Goal: Transaction & Acquisition: Purchase product/service

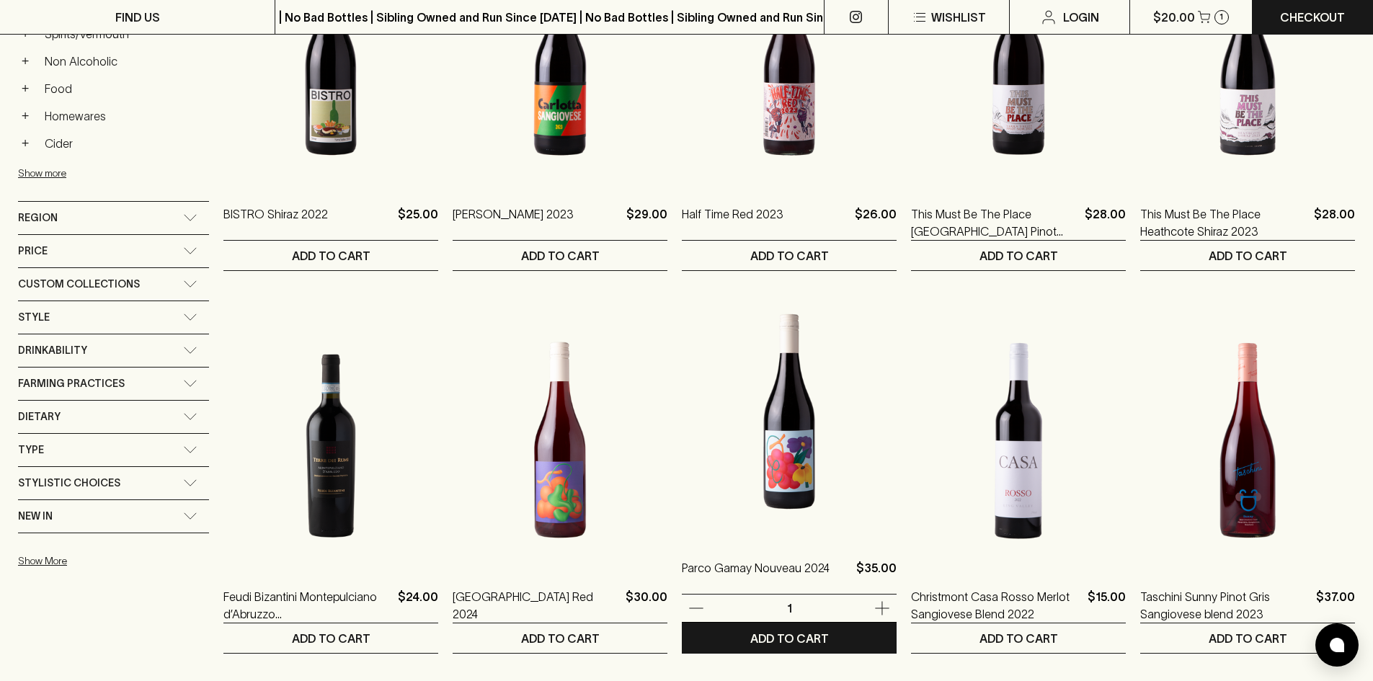
scroll to position [865, 0]
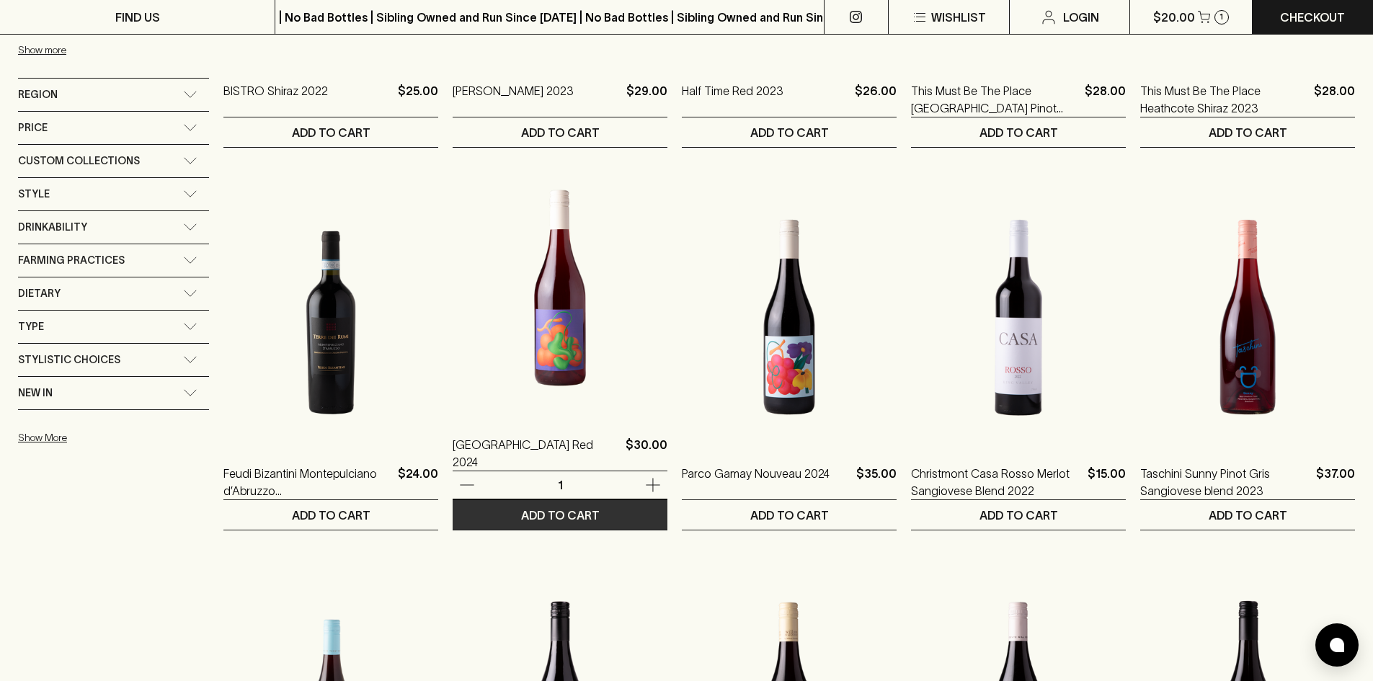
click at [564, 521] on p "ADD TO CART" at bounding box center [560, 515] width 79 height 17
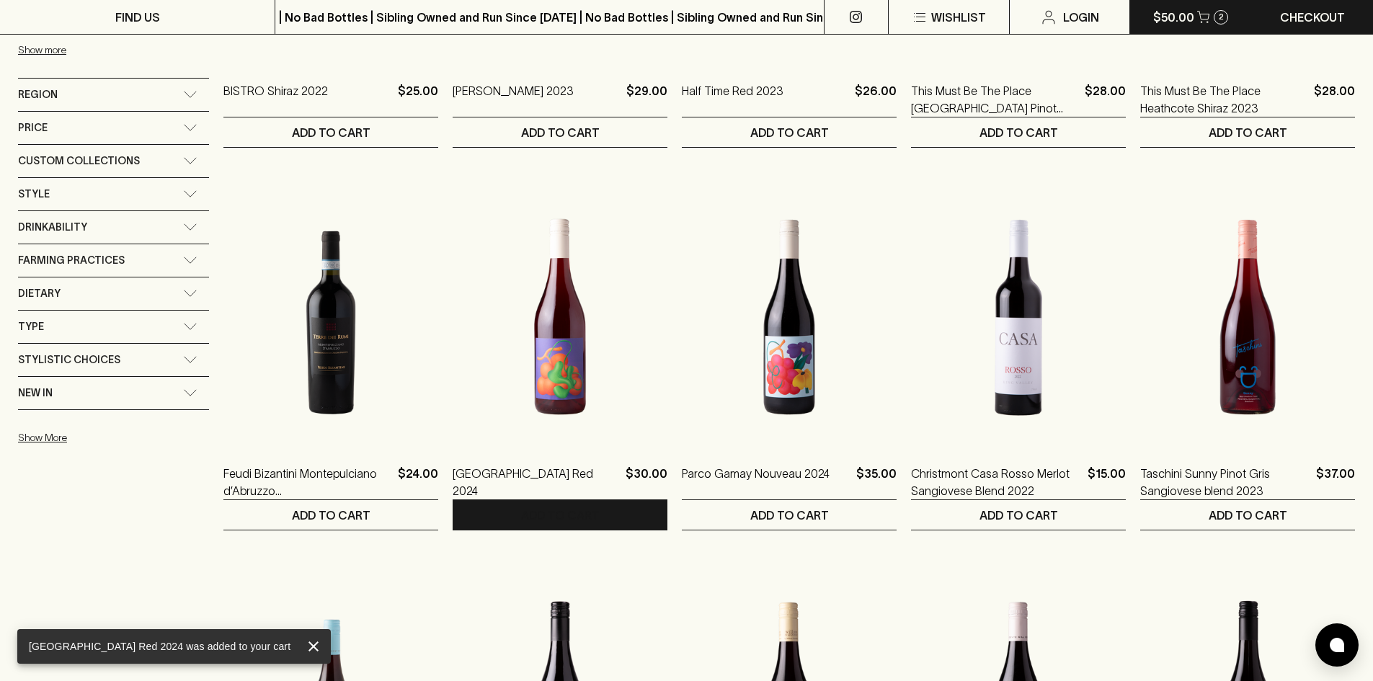
click at [1183, 16] on p "$50.00" at bounding box center [1173, 17] width 41 height 17
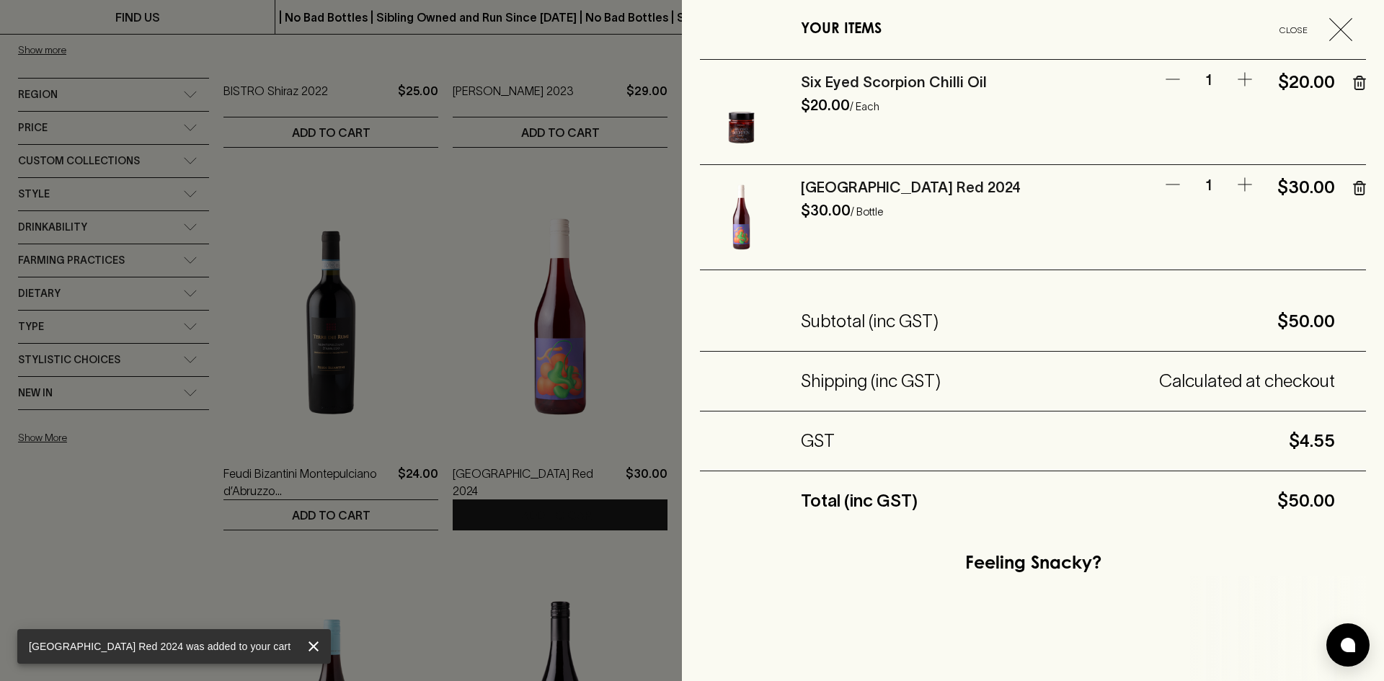
click at [1325, 41] on div "YOUR ITEMS Close" at bounding box center [1033, 30] width 666 height 60
click at [1329, 32] on icon "button" at bounding box center [1340, 29] width 23 height 23
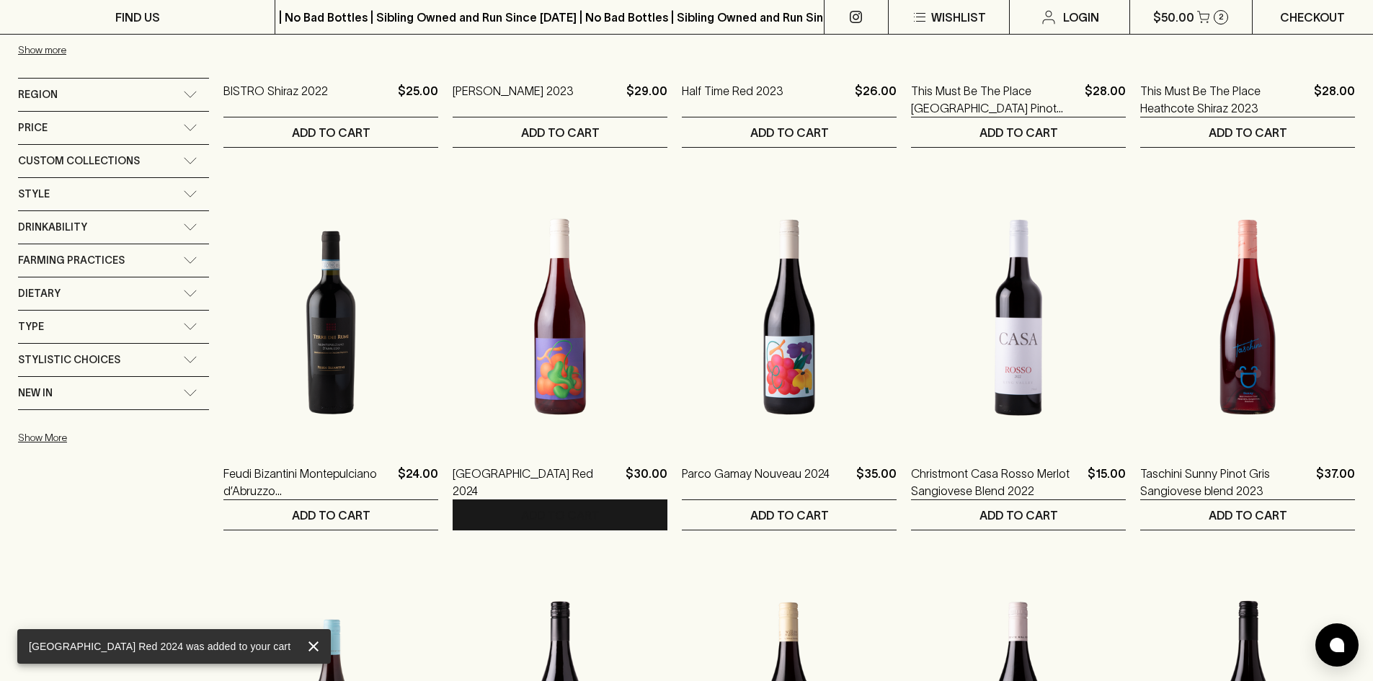
click at [1324, 24] on p "Checkout" at bounding box center [1312, 17] width 65 height 17
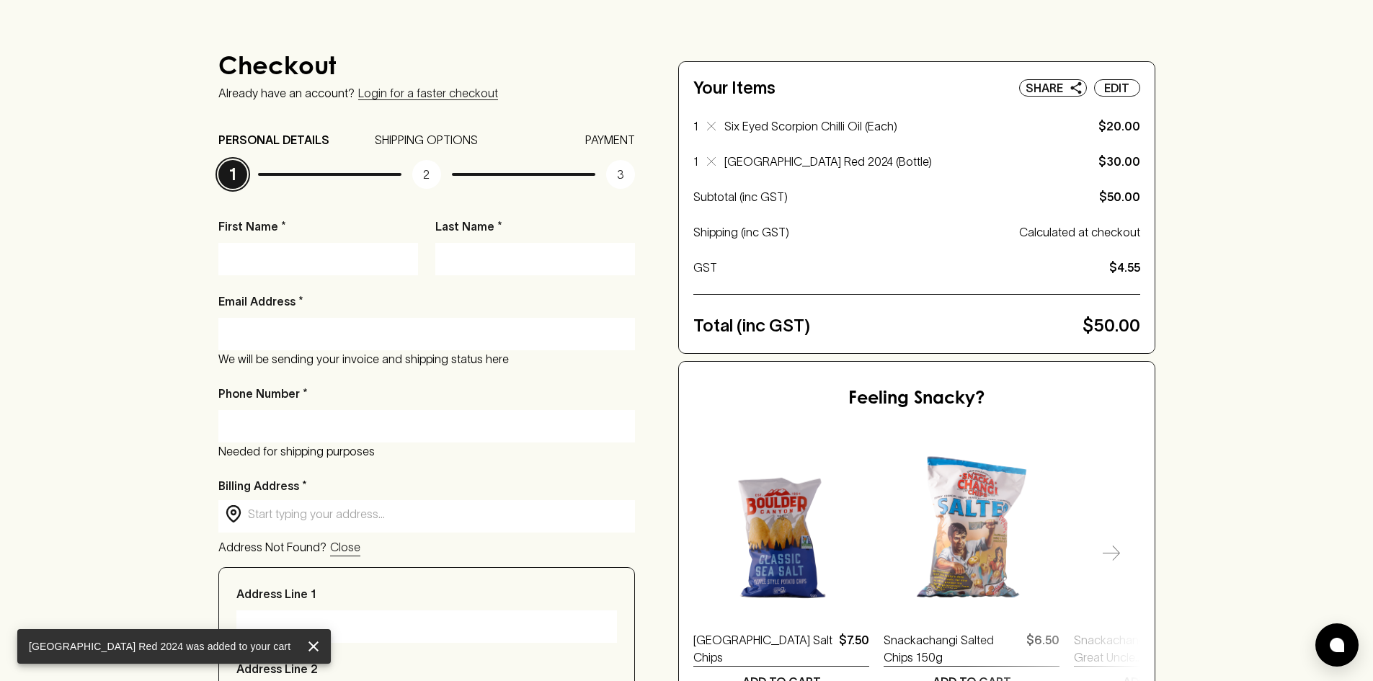
scroll to position [216, 0]
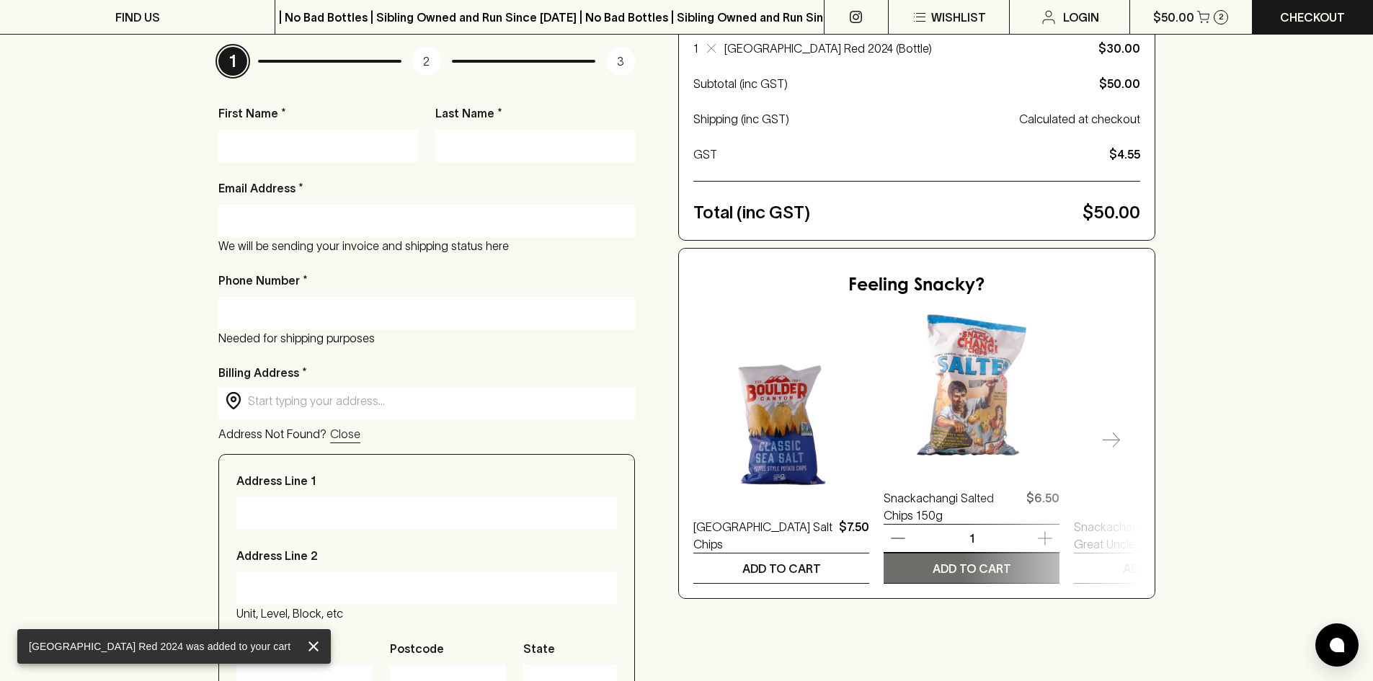
click at [992, 559] on button "ADD TO CART" at bounding box center [972, 569] width 176 height 30
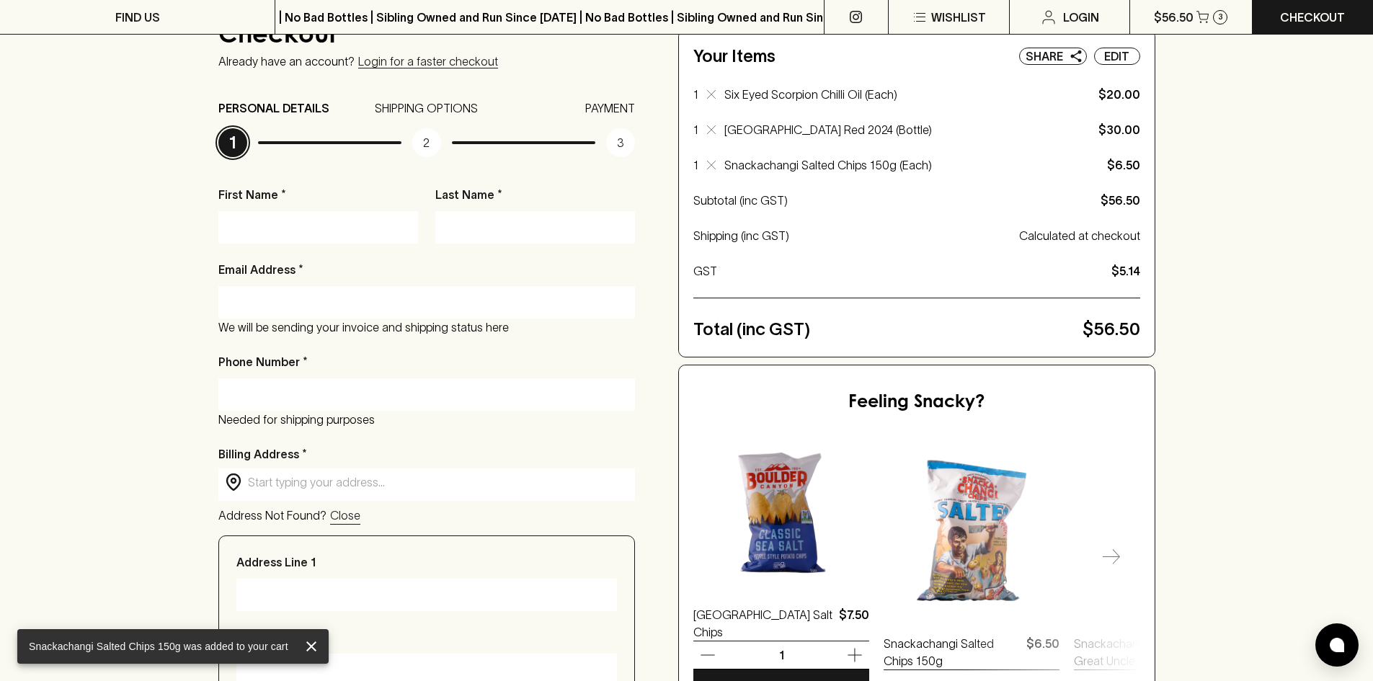
scroll to position [0, 0]
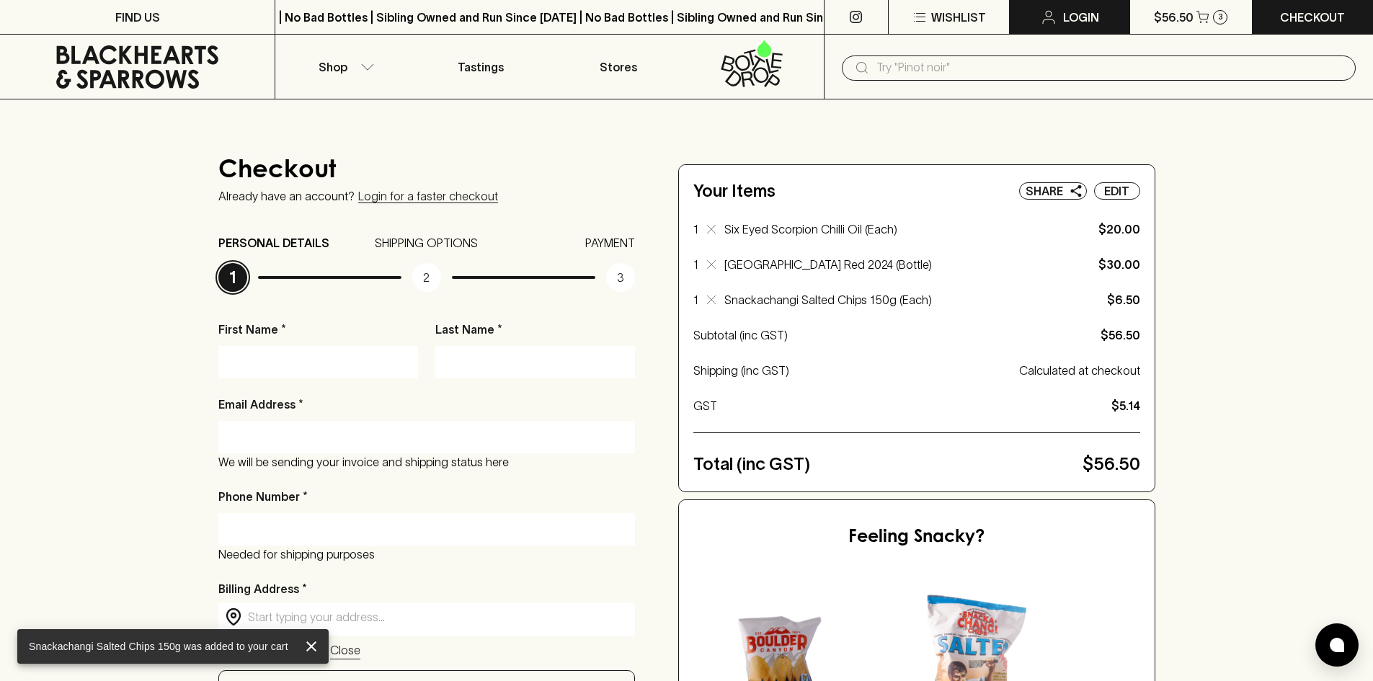
click at [1075, 22] on p "Login" at bounding box center [1081, 17] width 36 height 17
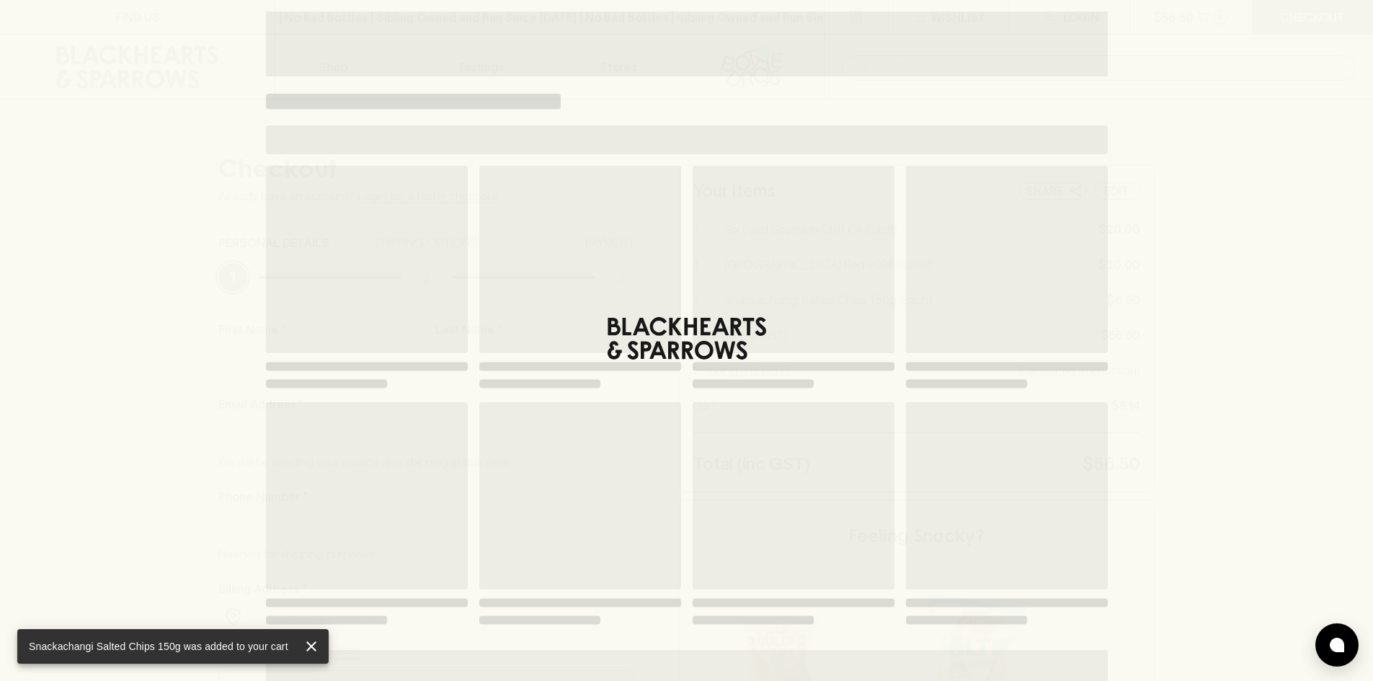
click at [1209, 32] on div "Loading" at bounding box center [686, 340] width 1373 height 681
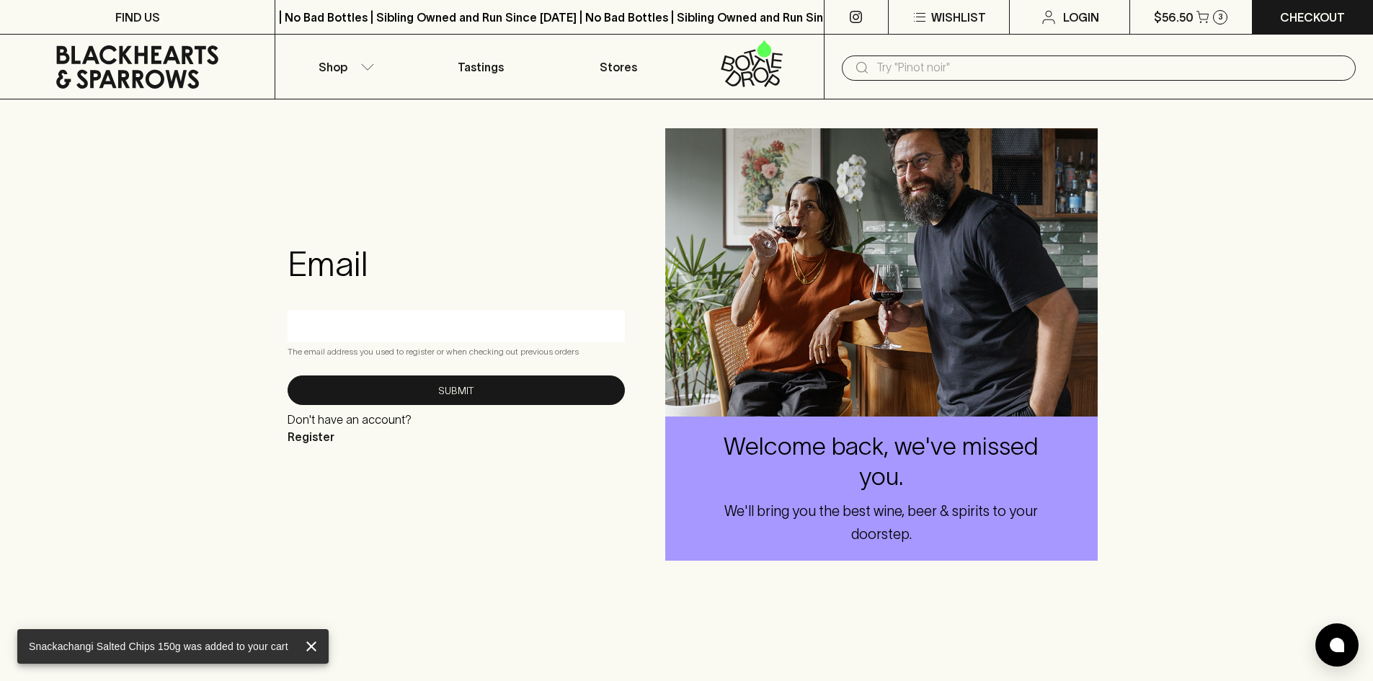
click at [177, 80] on icon at bounding box center [137, 66] width 162 height 43
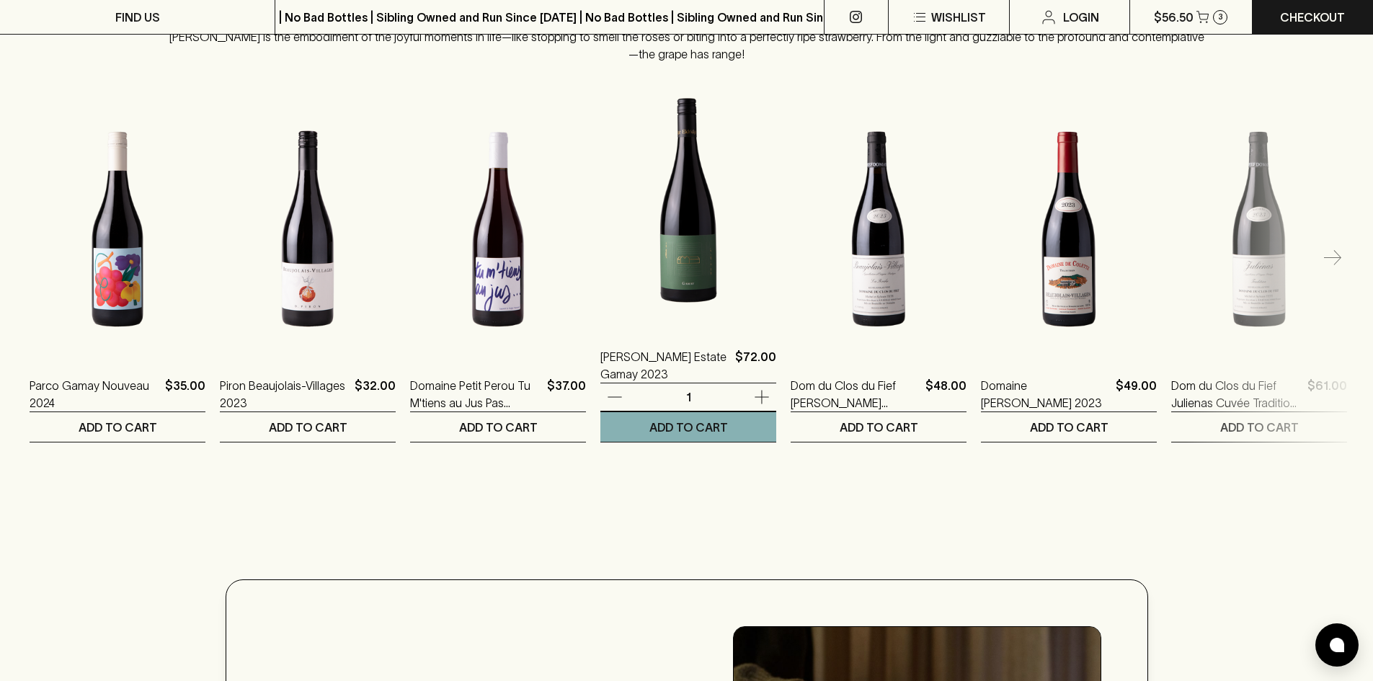
scroll to position [1946, 0]
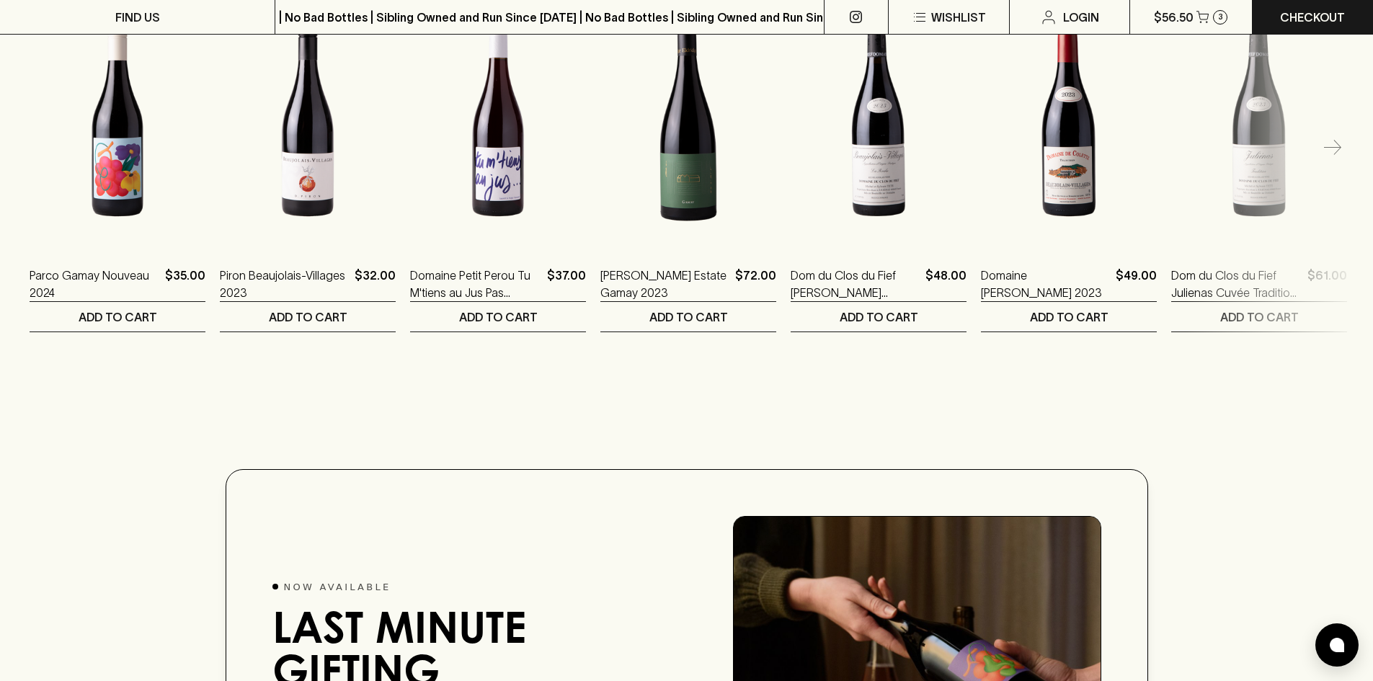
click at [1333, 157] on icon "button" at bounding box center [1332, 148] width 17 height 17
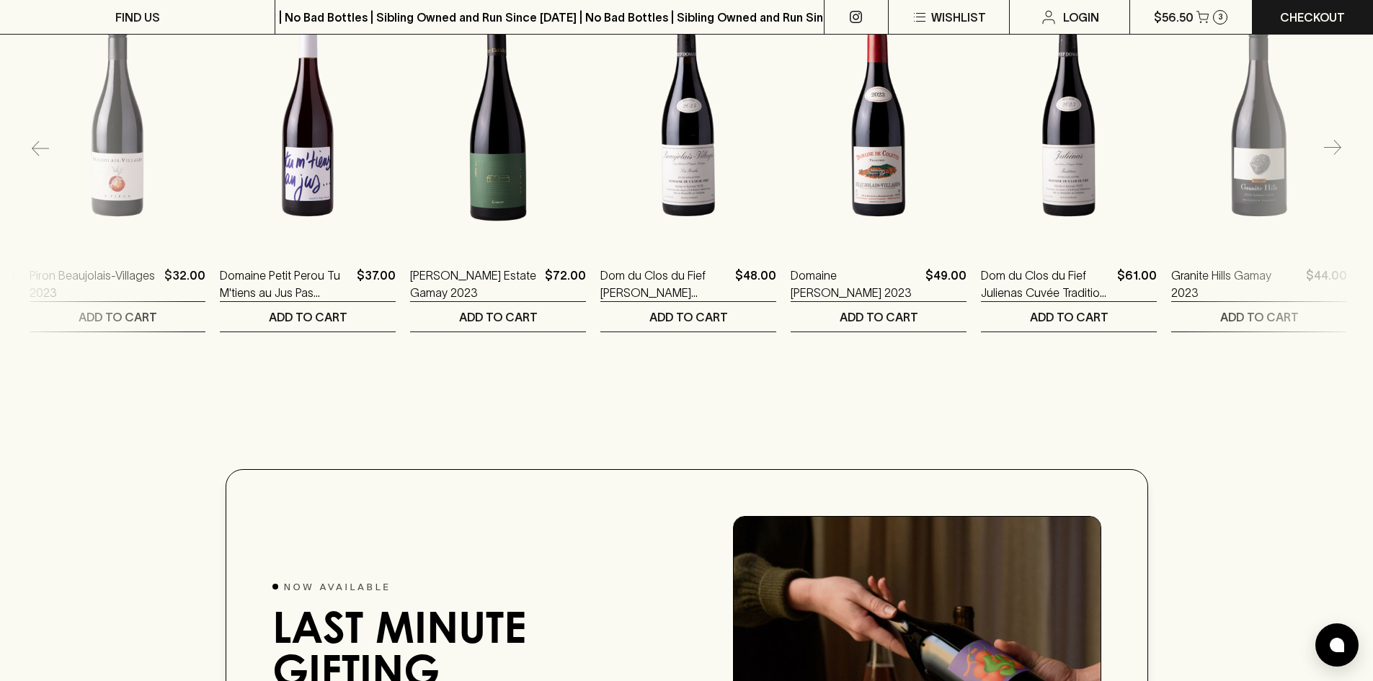
click at [1333, 157] on icon "button" at bounding box center [1332, 148] width 17 height 17
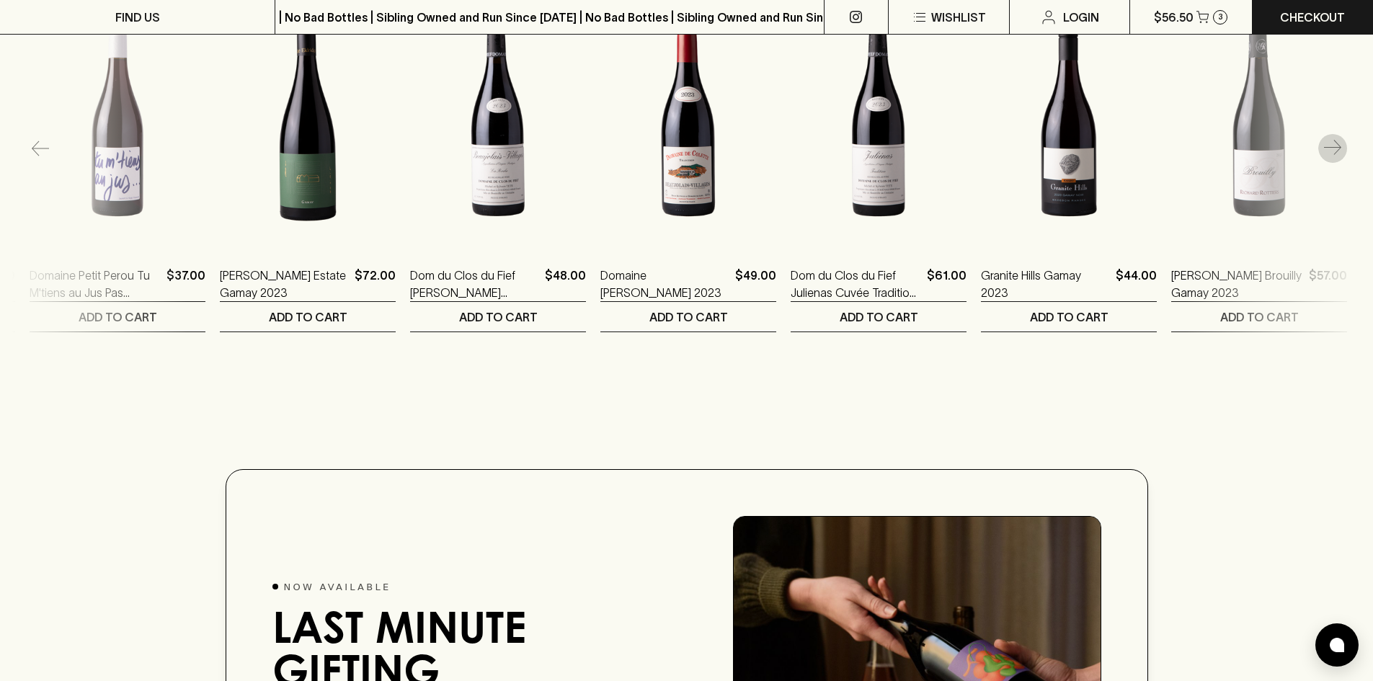
click at [1333, 157] on icon "button" at bounding box center [1332, 148] width 17 height 17
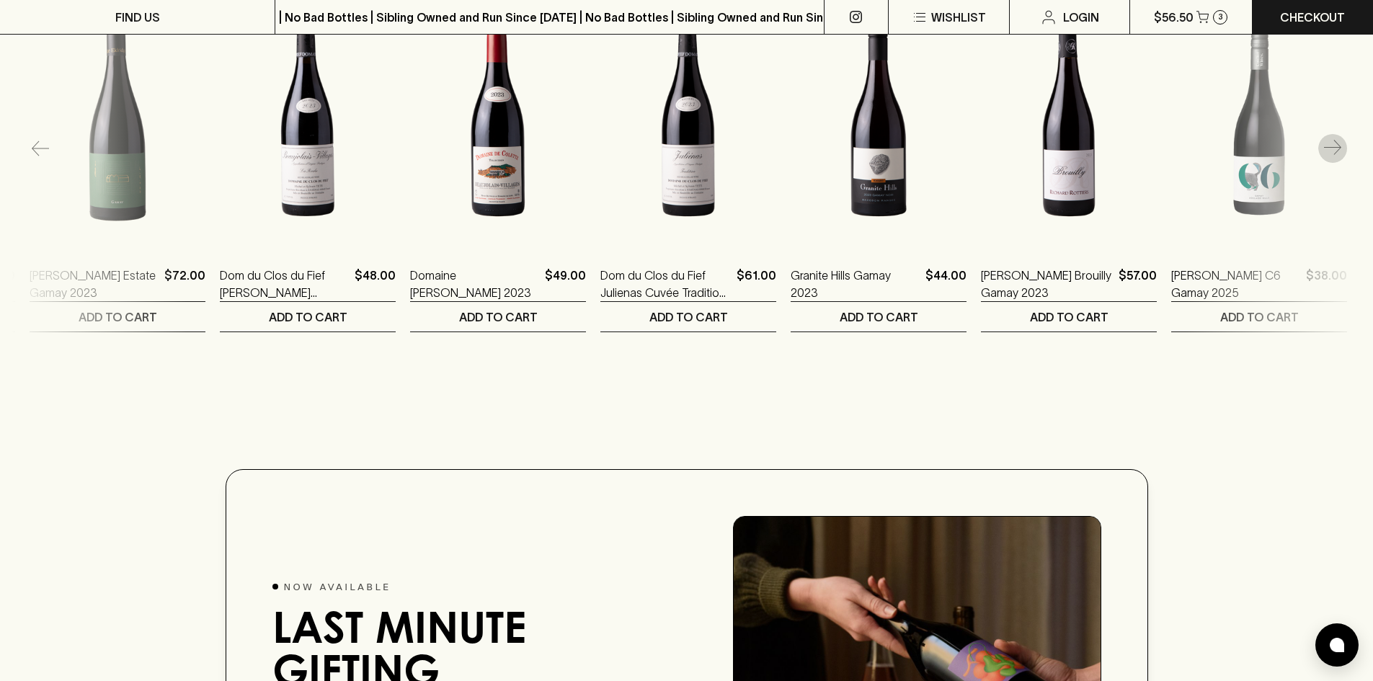
click at [1333, 157] on icon "button" at bounding box center [1332, 148] width 17 height 17
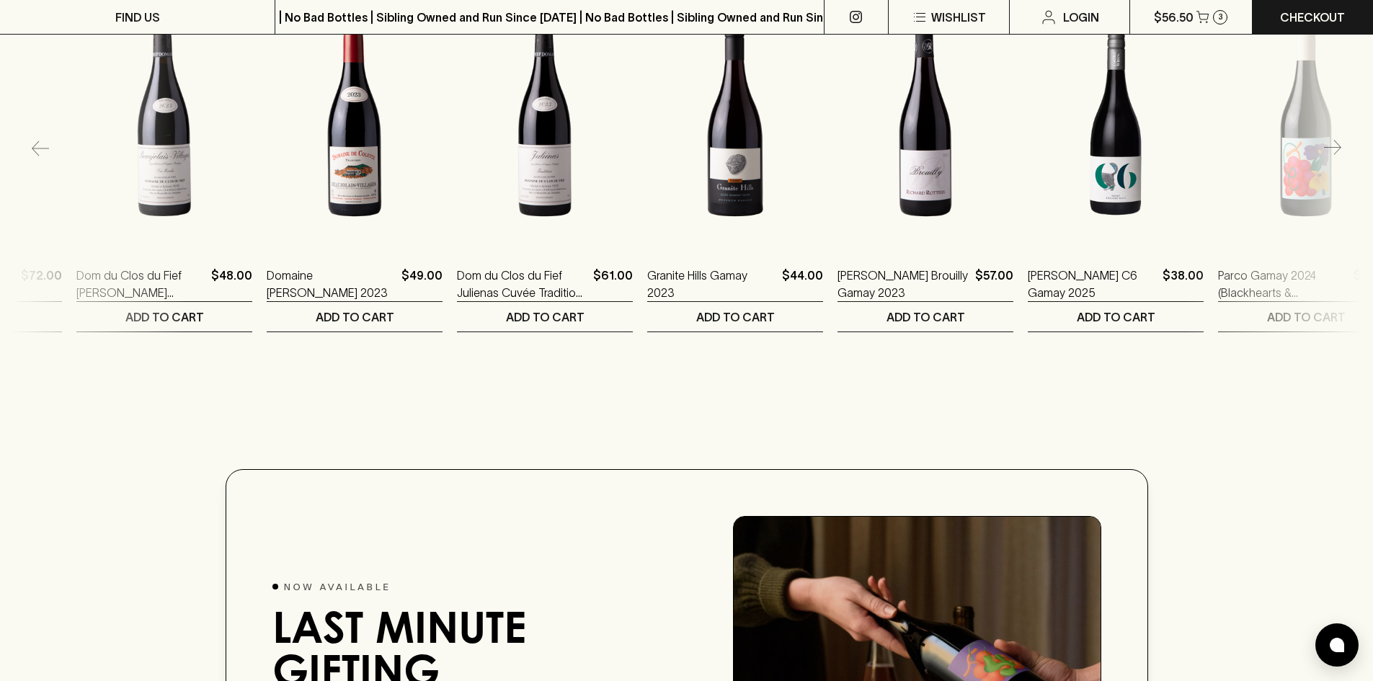
scroll to position [0, 747]
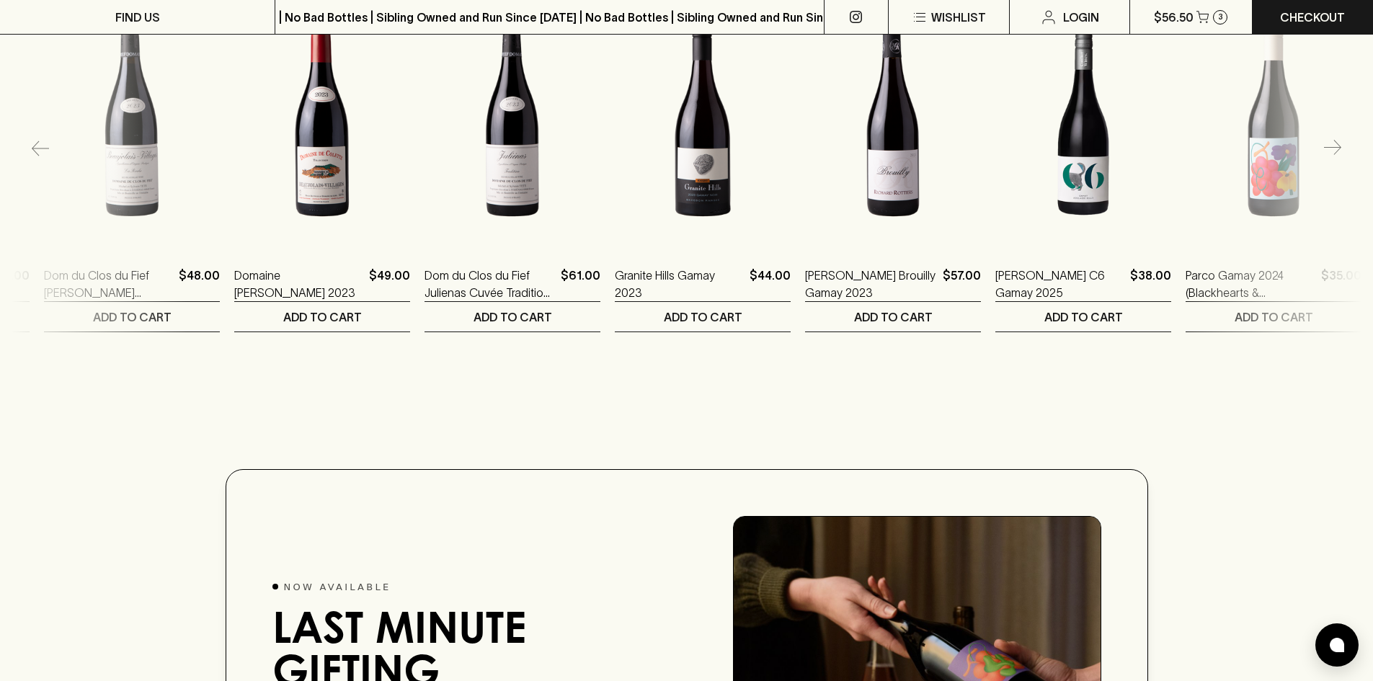
click at [1333, 161] on div "Parco Gamay Nouveau 2024 $35.00 1 ADD TO CART Piron Beaujolais-Villages 2023 $3…" at bounding box center [687, 148] width 1350 height 368
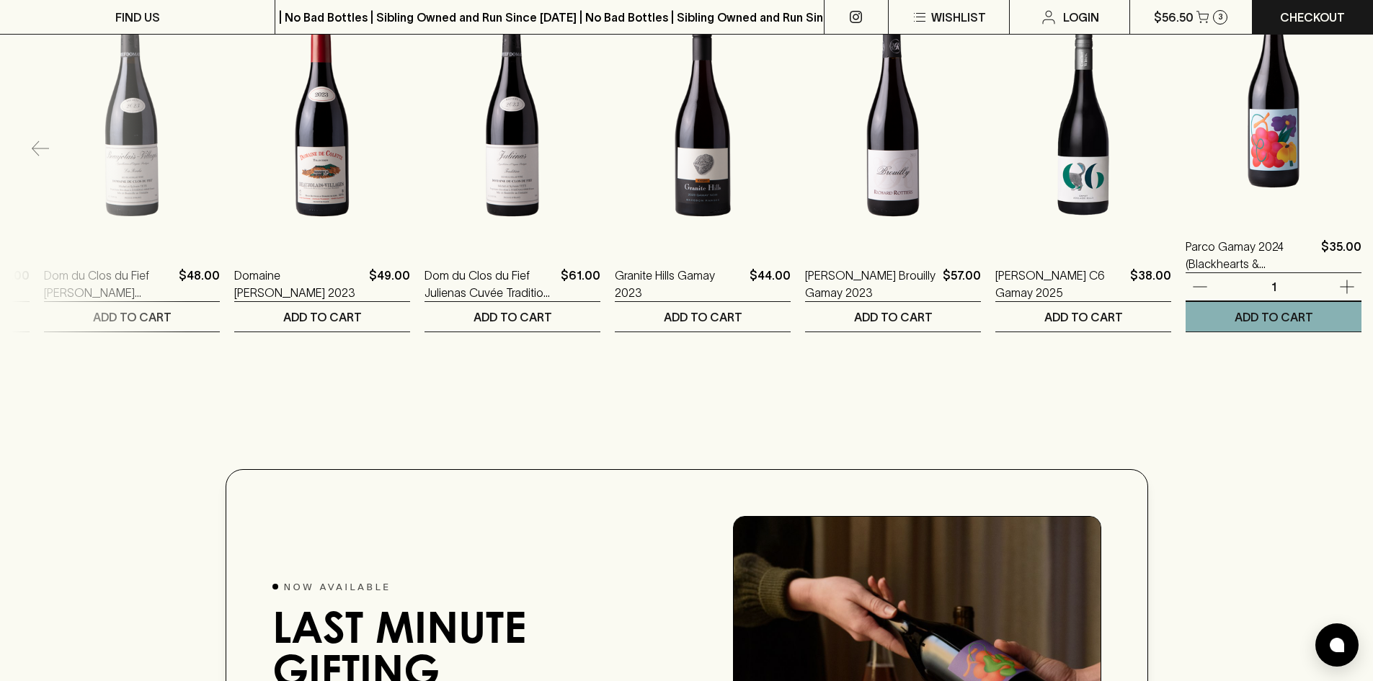
click at [1333, 161] on img at bounding box center [1274, 90] width 176 height 252
